Goal: Transaction & Acquisition: Book appointment/travel/reservation

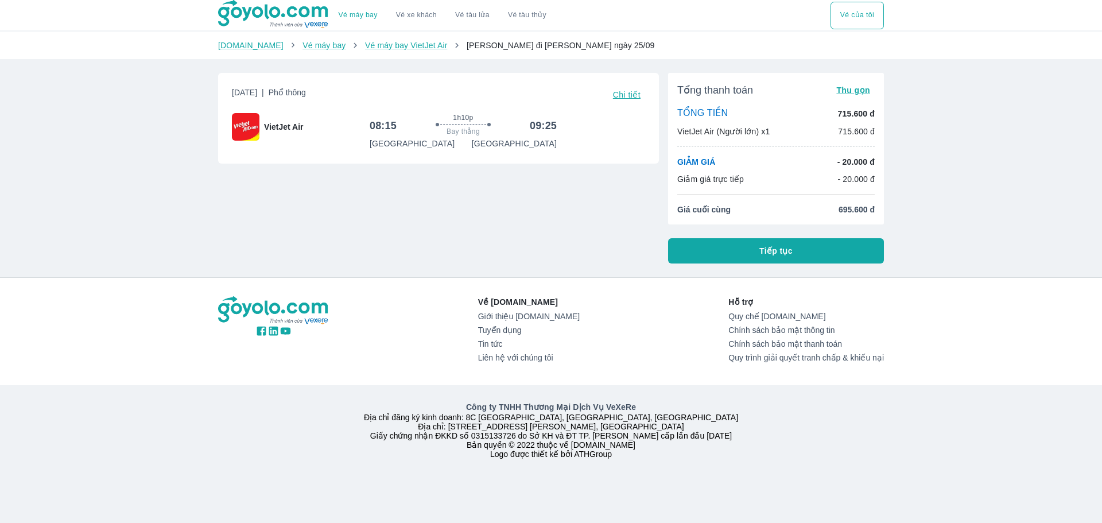
click at [799, 212] on li "Giá cuối cùng 695.600 đ" at bounding box center [777, 209] width 198 height 11
click at [766, 253] on span "Tiếp tục" at bounding box center [776, 250] width 33 height 11
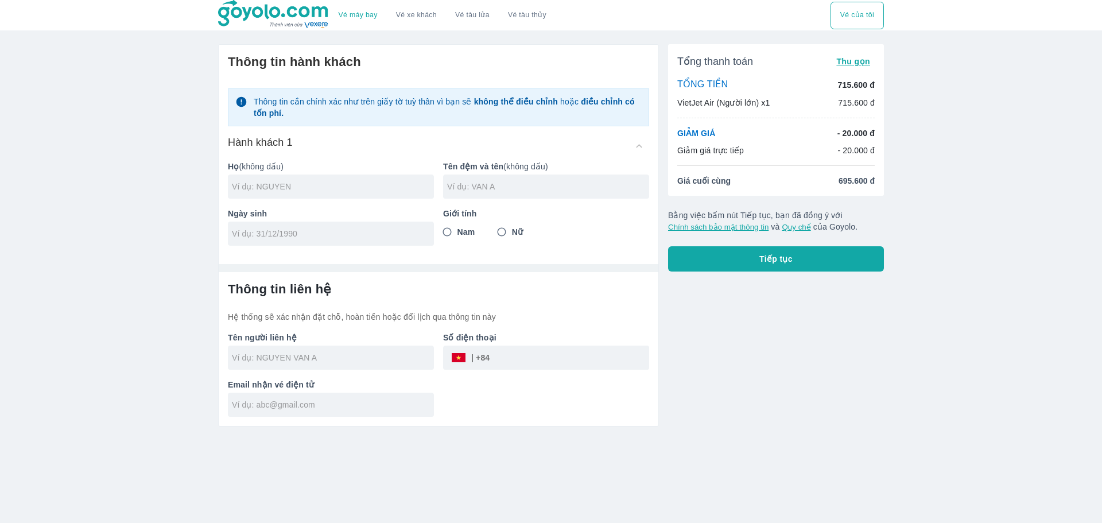
click at [853, 138] on p "- 20.000 đ" at bounding box center [856, 132] width 37 height 11
click at [768, 135] on div "GIẢM GIÁ - 20.000 đ" at bounding box center [777, 132] width 198 height 11
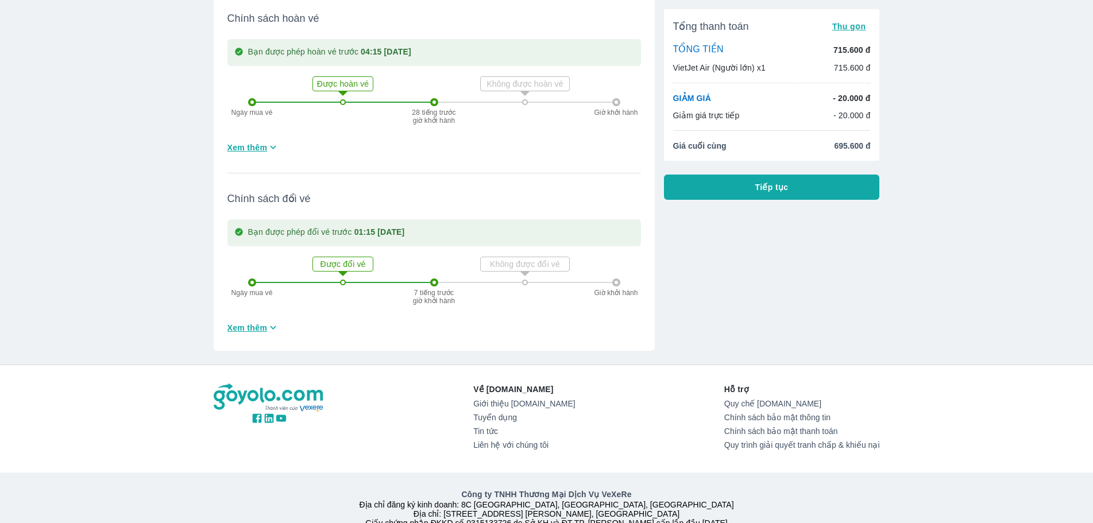
scroll to position [344, 0]
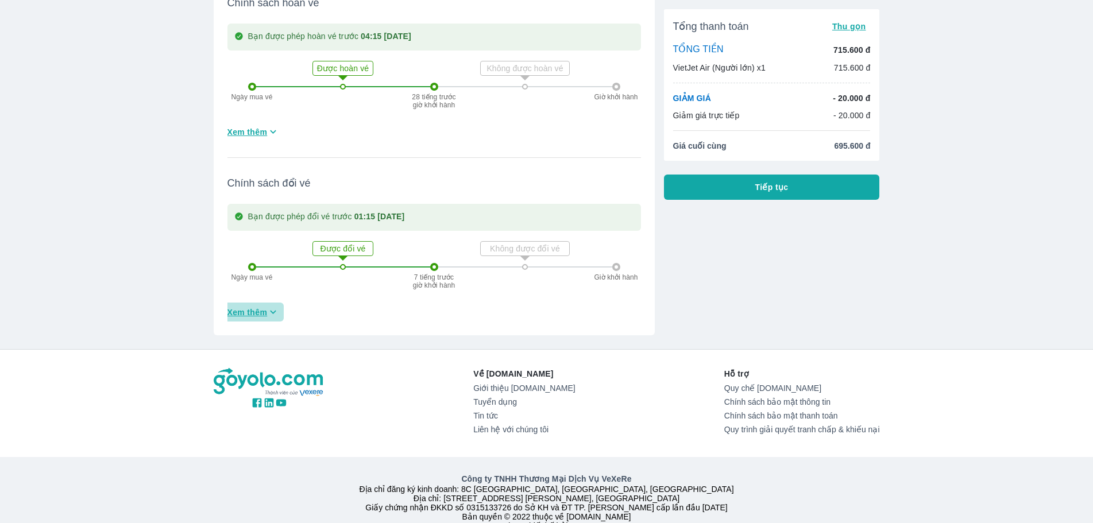
click at [251, 309] on span "Xem thêm" at bounding box center [247, 312] width 40 height 11
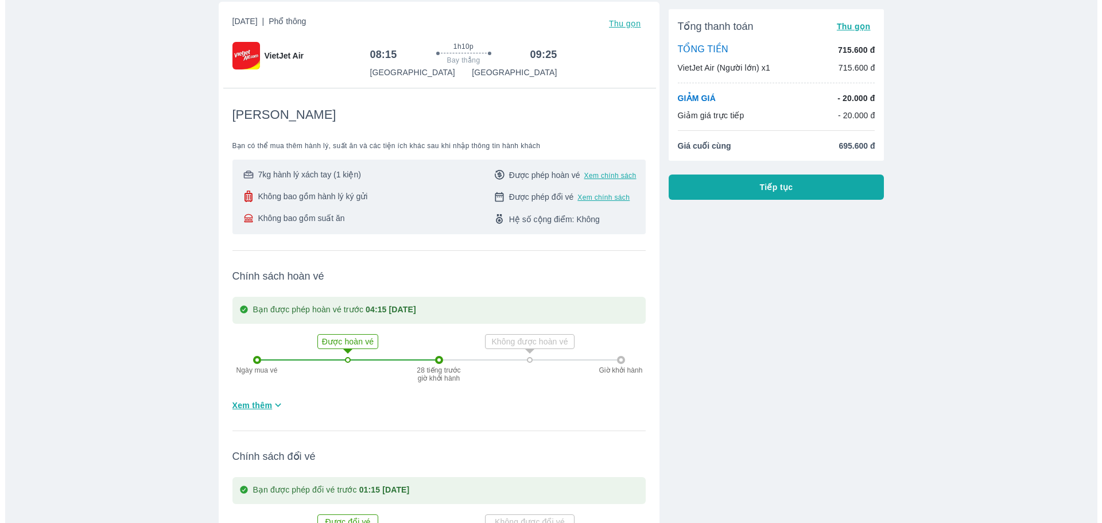
scroll to position [0, 0]
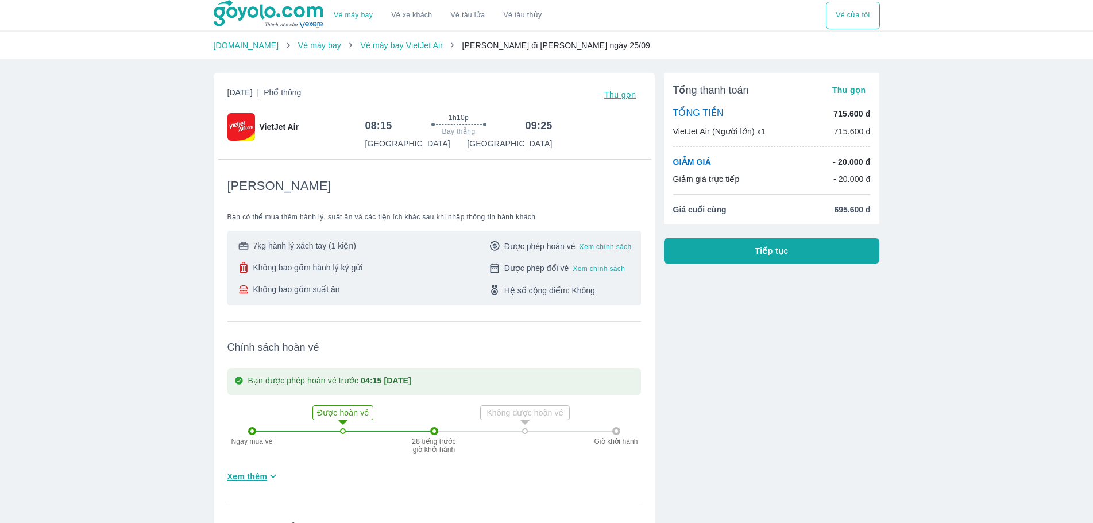
click at [421, 148] on div "[GEOGRAPHIC_DATA] [GEOGRAPHIC_DATA]" at bounding box center [458, 143] width 187 height 11
click at [435, 190] on div "[PERSON_NAME]" at bounding box center [433, 186] width 413 height 16
click at [776, 253] on span "Tiếp tục" at bounding box center [771, 250] width 33 height 11
